Goal: Navigation & Orientation: Find specific page/section

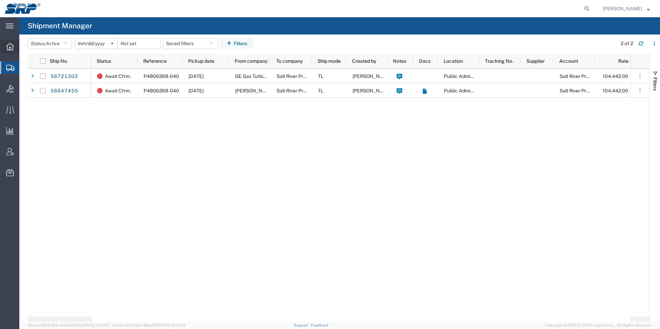
click at [10, 47] on icon at bounding box center [10, 47] width 8 height 8
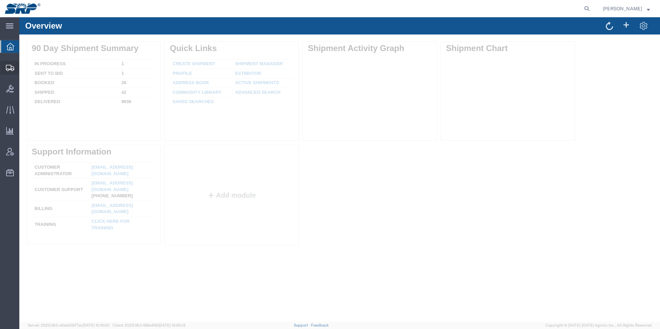
click at [12, 73] on div at bounding box center [9, 68] width 19 height 14
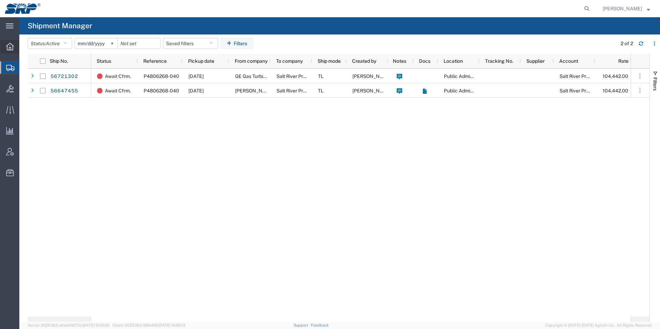
click at [12, 49] on icon at bounding box center [10, 47] width 8 height 8
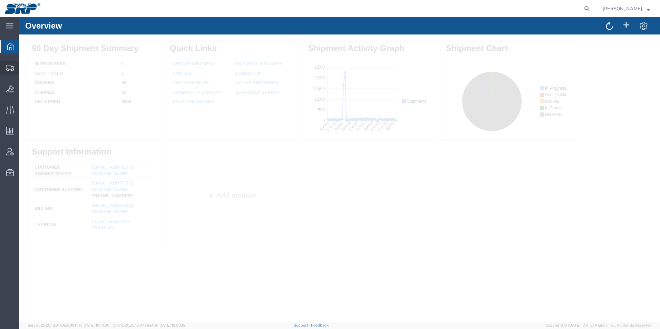
click at [14, 70] on div at bounding box center [9, 68] width 19 height 14
